Goal: Information Seeking & Learning: Learn about a topic

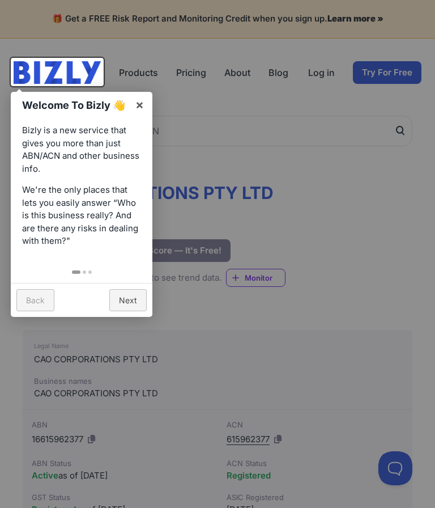
click at [133, 292] on link "Next" at bounding box center [127, 300] width 37 height 22
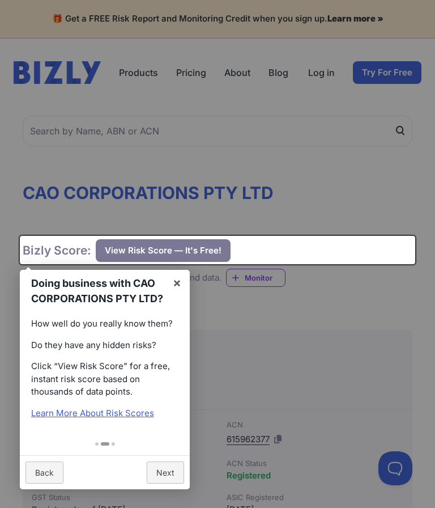
click at [194, 252] on div "Doing business with CAO CORPORATIONS PTY LTD? × How well do you really know the…" at bounding box center [218, 250] width 396 height 28
click at [190, 256] on div "Doing business with CAO CORPORATIONS PTY LTD? × How well do you really know the…" at bounding box center [218, 250] width 396 height 28
click at [169, 466] on link "Next" at bounding box center [165, 472] width 37 height 22
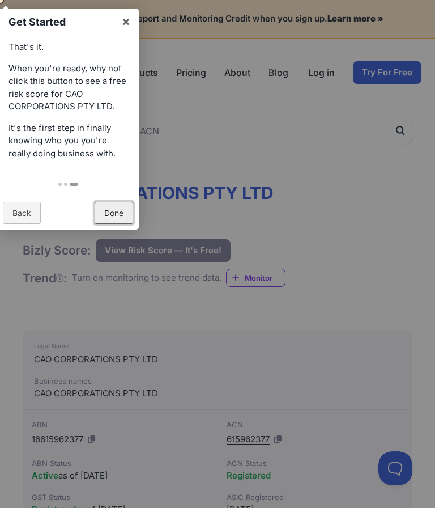
click at [116, 211] on link "Done" at bounding box center [114, 213] width 39 height 22
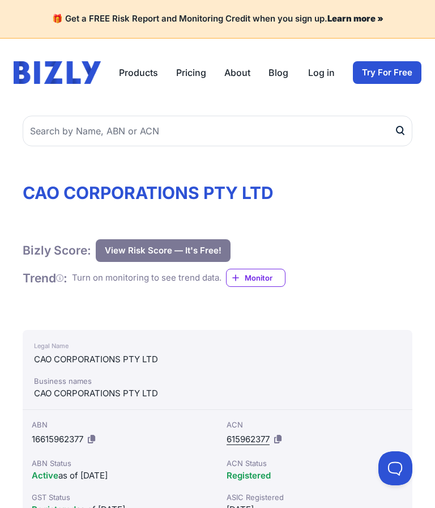
click at [201, 252] on button "View Risk Score — It's Free!" at bounding box center [163, 250] width 135 height 23
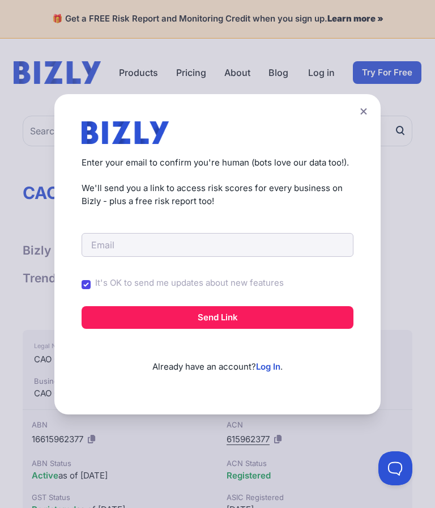
click at [363, 115] on icon at bounding box center [363, 111] width 7 height 7
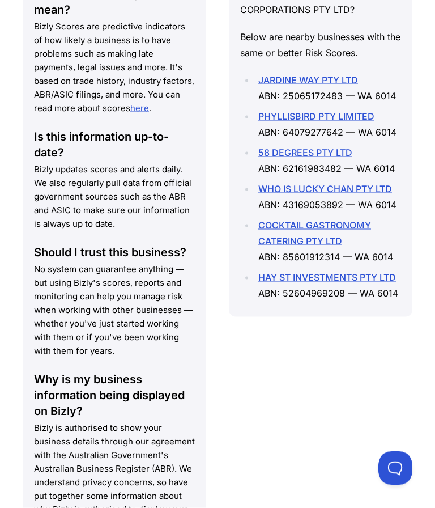
scroll to position [1681, 0]
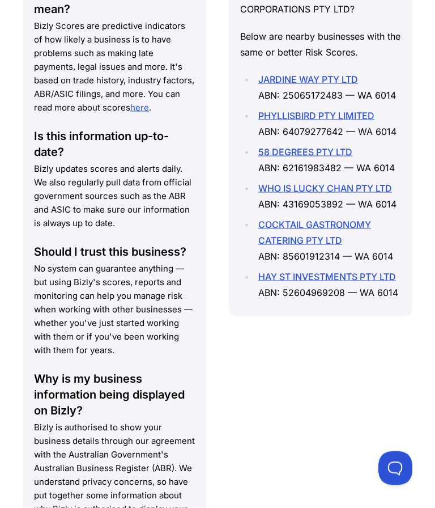
click at [311, 434] on div "Similar Businesses Doing business with CAO CORPORATIONS PTY LTD? Below are near…" at bounding box center [321, 269] width 184 height 644
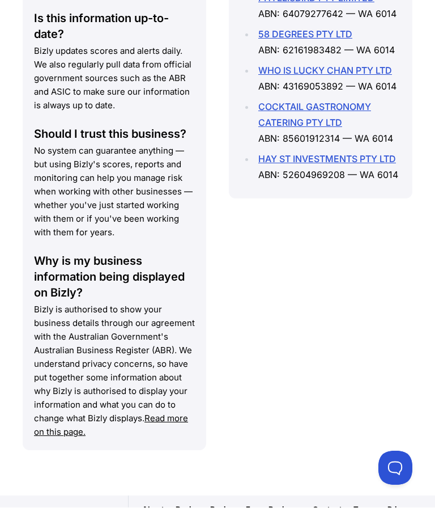
scroll to position [1846, 0]
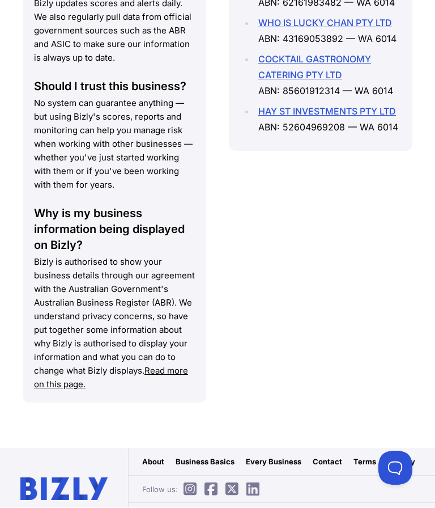
click at [400, 175] on div "Similar Businesses Doing business with CAO CORPORATIONS PTY LTD? Below are near…" at bounding box center [321, 104] width 184 height 644
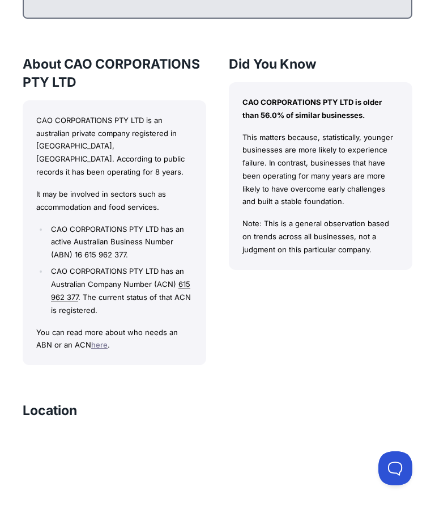
scroll to position [908, 0]
click at [373, 290] on div "Did You Know CAO CORPORATIONS PTY LTD is older than 56.0% of similar businesses…" at bounding box center [321, 211] width 184 height 310
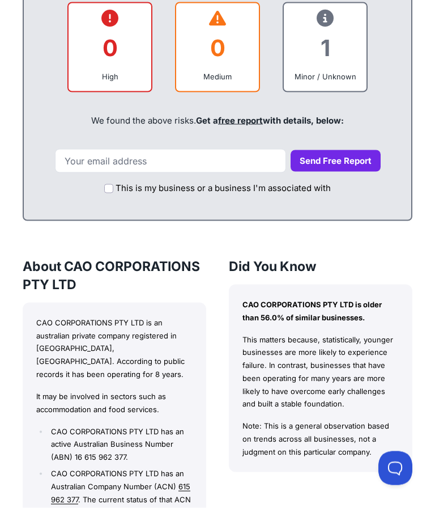
scroll to position [707, 0]
